Goal: Navigation & Orientation: Find specific page/section

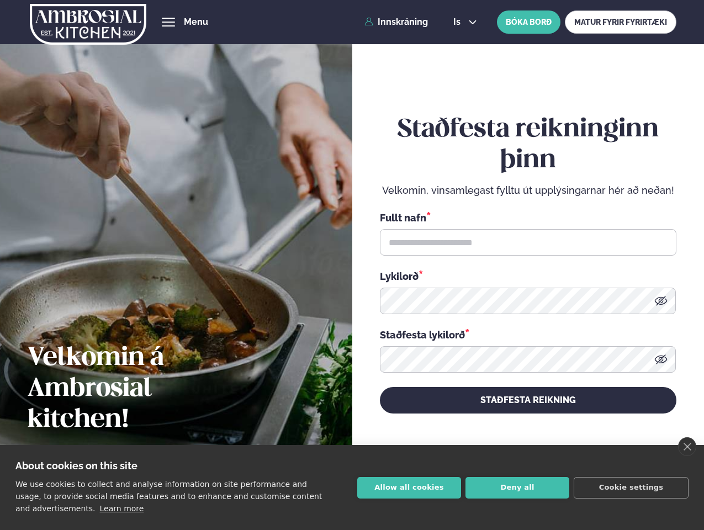
click at [686, 446] on link "close" at bounding box center [687, 446] width 18 height 19
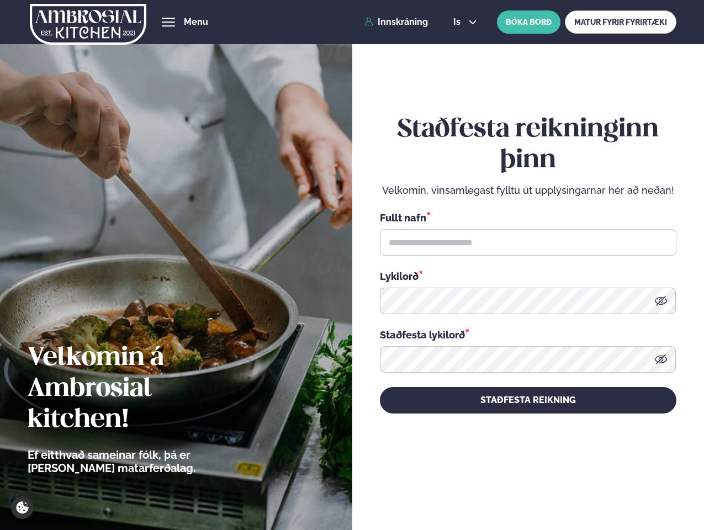
click at [409, 487] on div "Staðfesta reikninginn þinn Velkomin, vinsamlegast fylltu út upplýsingarnar hér …" at bounding box center [528, 263] width 296 height 493
click at [517, 487] on div "Staðfesta reikninginn þinn Velkomin, vinsamlegast fylltu út upplýsingarnar hér …" at bounding box center [528, 263] width 296 height 493
click at [631, 487] on div "Staðfesta reikninginn þinn Velkomin, vinsamlegast fylltu út upplýsingarnar hér …" at bounding box center [528, 263] width 296 height 493
click at [168, 22] on span "hamburger" at bounding box center [168, 22] width 10 height 10
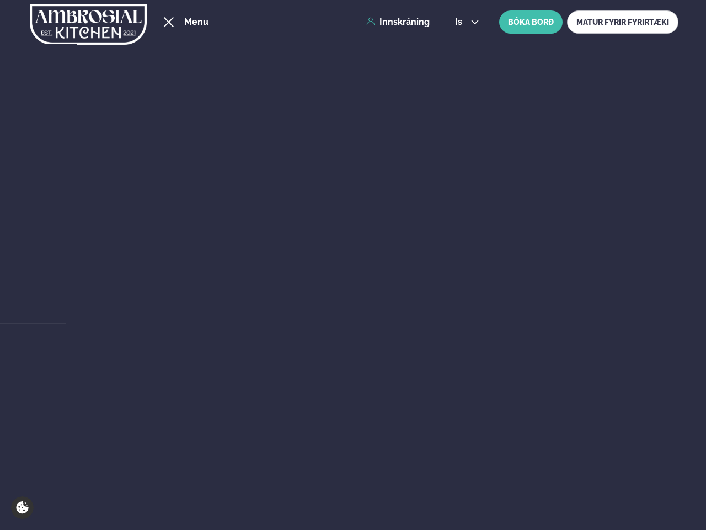
click at [464, 22] on span "is" at bounding box center [460, 22] width 10 height 9
click at [643, 301] on link "Katrínartún 4" at bounding box center [301, 306] width 684 height 10
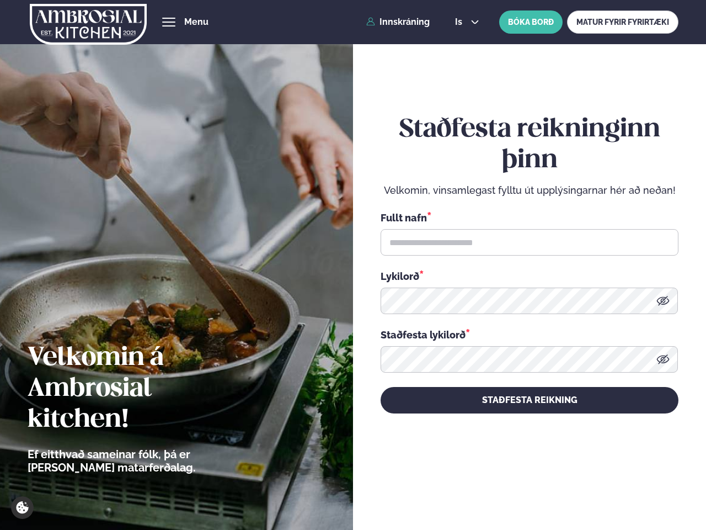
click at [660, 359] on icon at bounding box center [663, 358] width 13 height 9
